Goal: Information Seeking & Learning: Find specific page/section

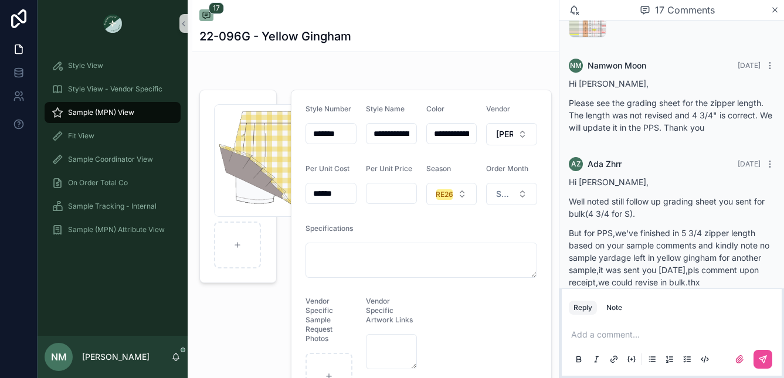
click at [110, 108] on span "Sample (MPN) View" at bounding box center [101, 112] width 66 height 9
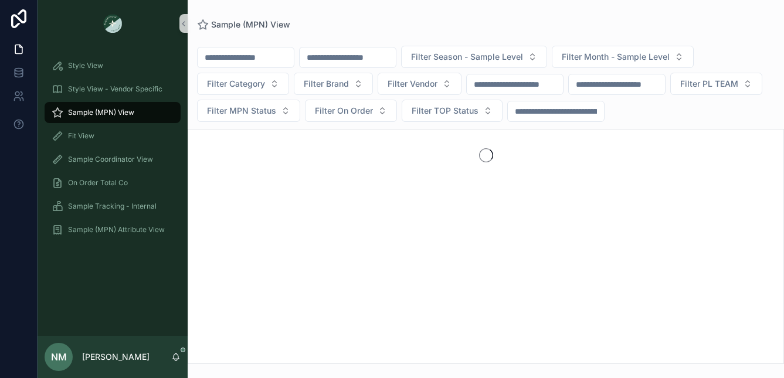
click at [359, 57] on input "scrollable content" at bounding box center [348, 57] width 96 height 16
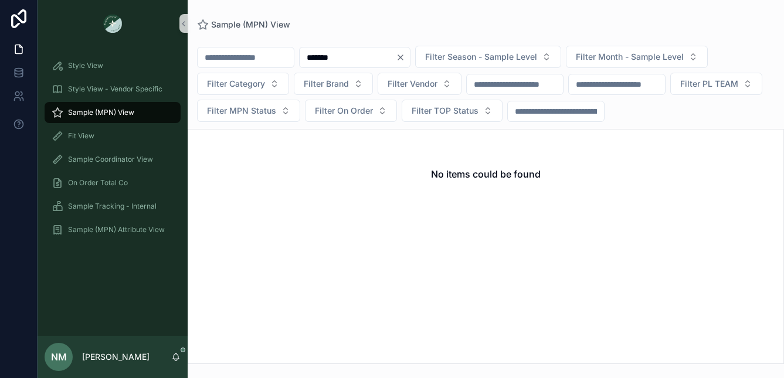
drag, startPoint x: 350, startPoint y: 56, endPoint x: 362, endPoint y: 56, distance: 12.3
click at [362, 56] on input "*******" at bounding box center [348, 57] width 96 height 16
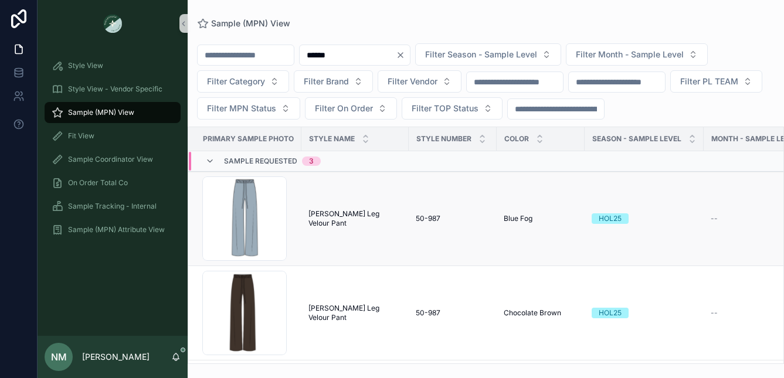
type input "******"
click at [355, 221] on span "[PERSON_NAME] Leg Velour Pant" at bounding box center [355, 218] width 93 height 19
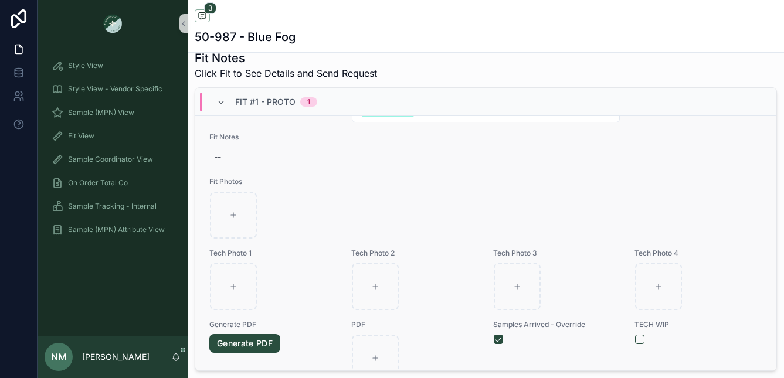
scroll to position [50, 0]
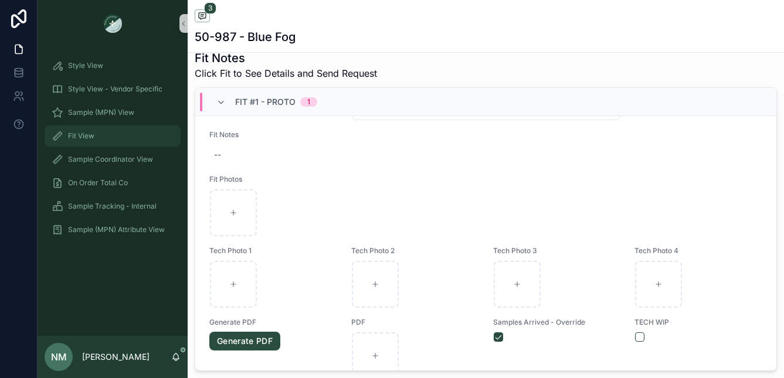
click at [87, 133] on span "Fit View" at bounding box center [81, 135] width 26 height 9
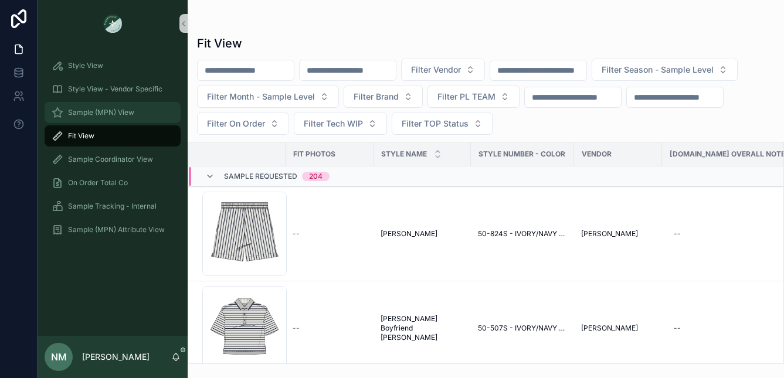
click at [120, 109] on span "Sample (MPN) View" at bounding box center [101, 112] width 66 height 9
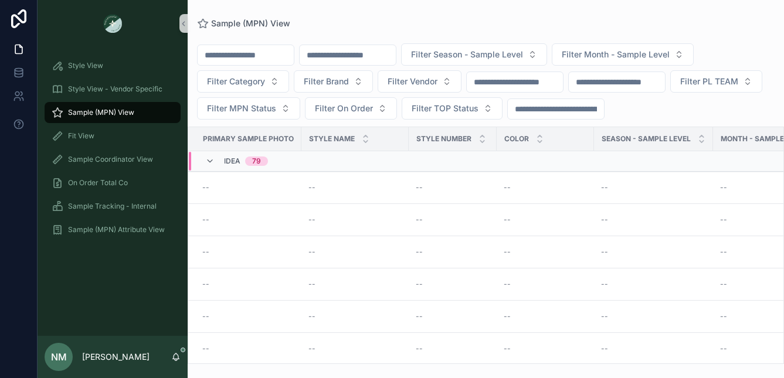
click at [385, 58] on input "scrollable content" at bounding box center [348, 55] width 96 height 16
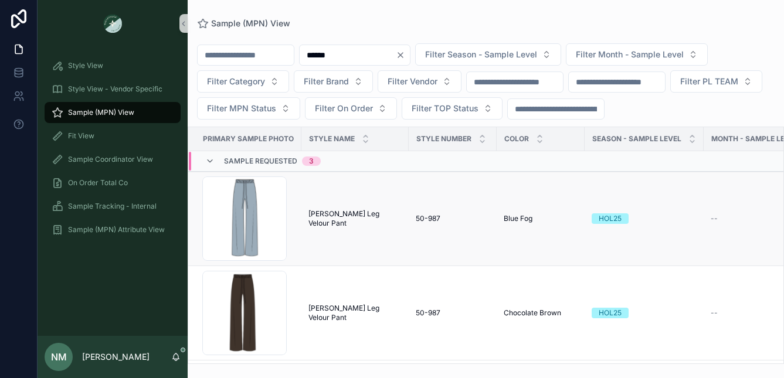
type input "******"
click at [383, 223] on span "[PERSON_NAME] Leg Velour Pant" at bounding box center [355, 218] width 93 height 19
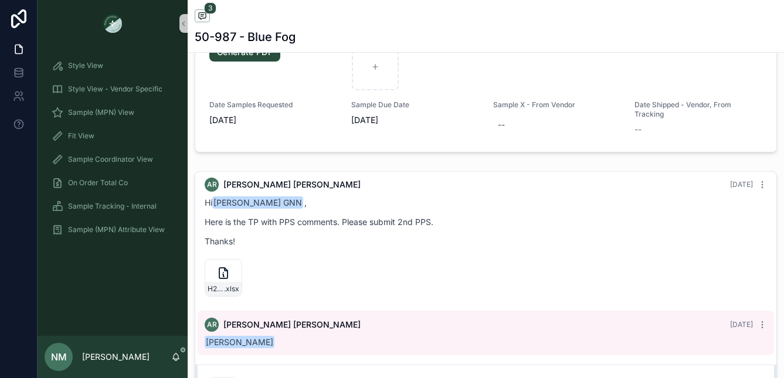
scroll to position [746, 0]
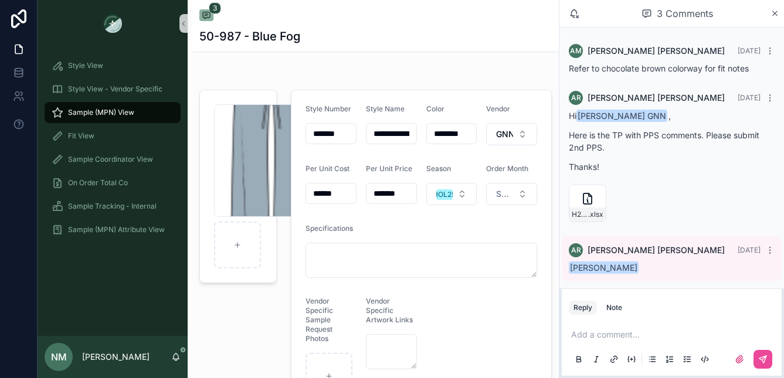
scroll to position [2, 0]
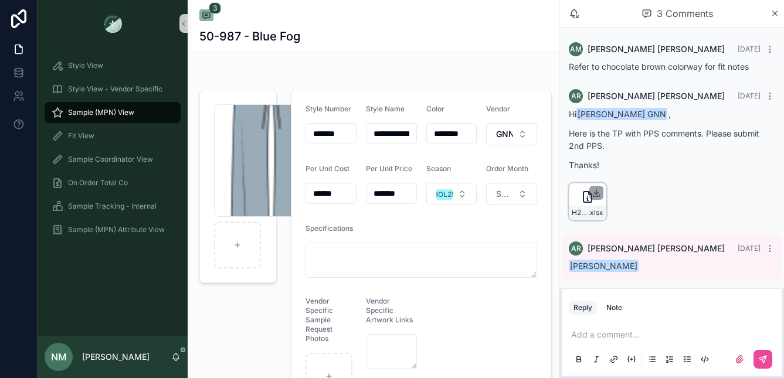
click at [598, 192] on icon "scrollable content" at bounding box center [597, 193] width 4 height 2
click at [104, 110] on span "Sample (MPN) View" at bounding box center [101, 112] width 66 height 9
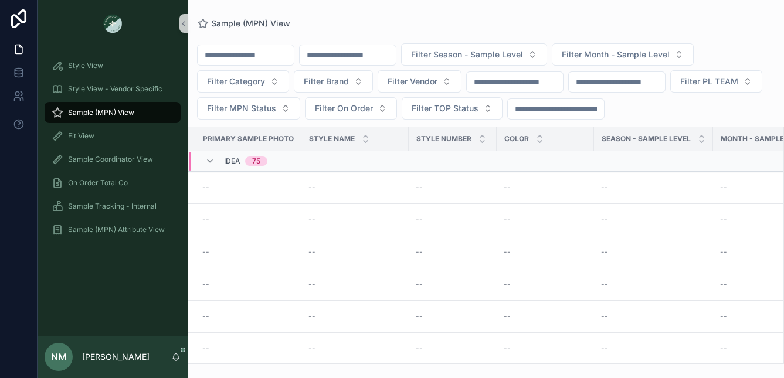
click at [350, 59] on input "scrollable content" at bounding box center [348, 55] width 96 height 16
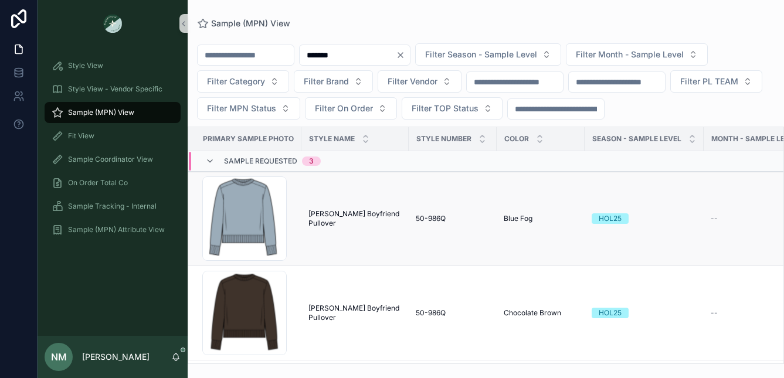
type input "*******"
click at [392, 221] on span "[PERSON_NAME] Boyfriend Pullover" at bounding box center [355, 218] width 93 height 19
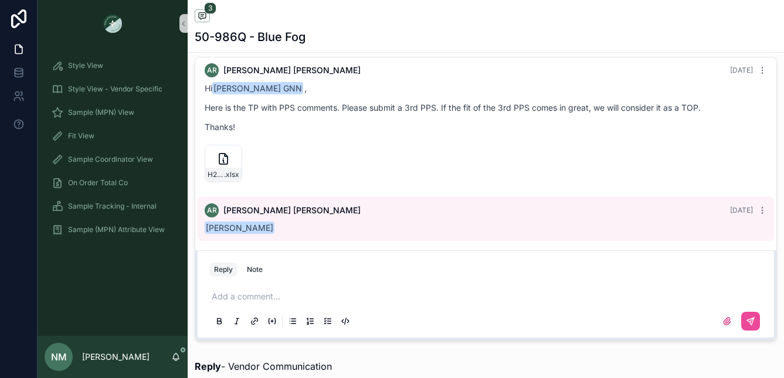
scroll to position [772, 0]
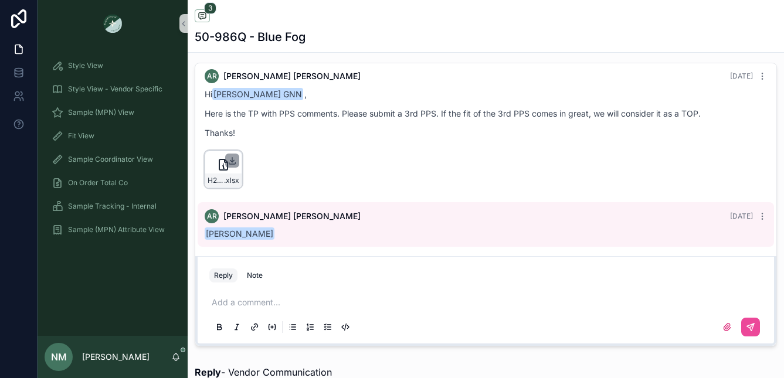
click at [234, 165] on icon "scrollable content" at bounding box center [232, 160] width 9 height 9
click at [490, 285] on div "Reply Note" at bounding box center [485, 275] width 567 height 19
